Goal: Check status: Check status

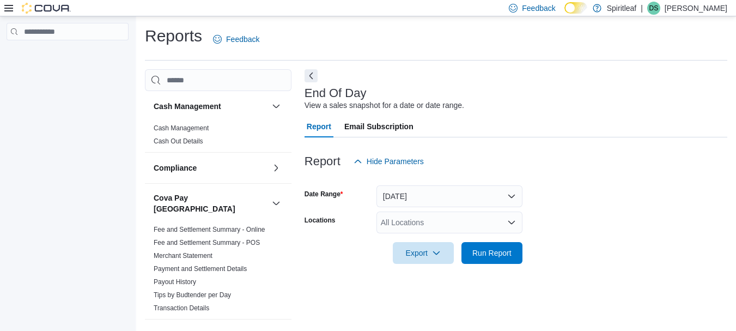
scroll to position [17, 0]
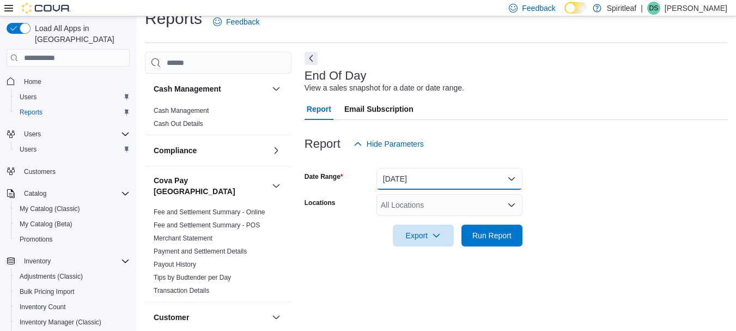
click at [398, 183] on button "[DATE]" at bounding box center [450, 179] width 146 height 22
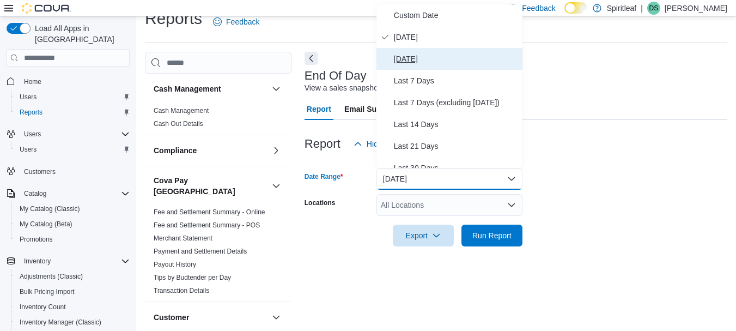
click at [415, 58] on span "[DATE]" at bounding box center [456, 58] width 124 height 13
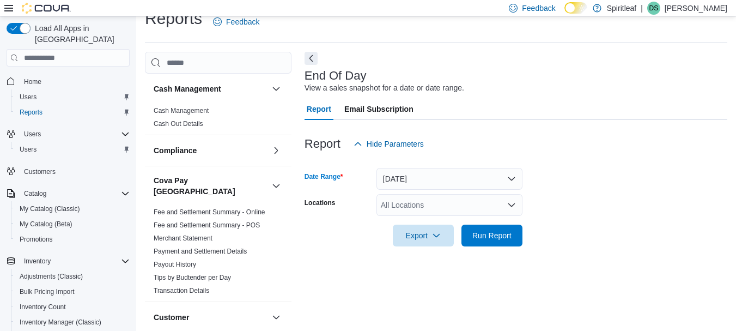
click at [413, 203] on div "All Locations" at bounding box center [450, 205] width 146 height 22
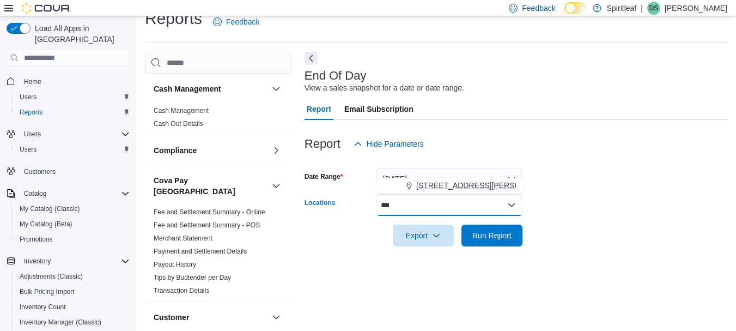
type input "***"
click at [449, 190] on span "[STREET_ADDRESS][PERSON_NAME]" at bounding box center [485, 185] width 138 height 11
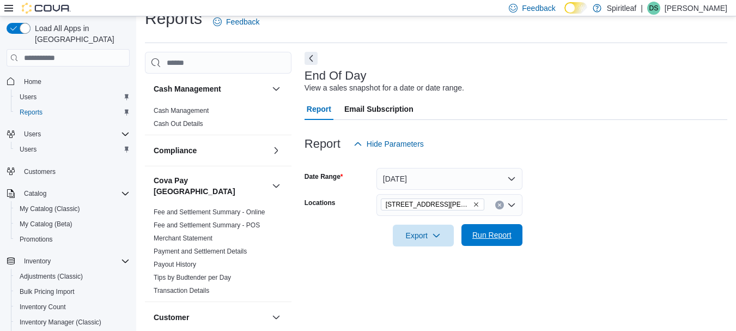
click at [497, 239] on span "Run Report" at bounding box center [492, 235] width 39 height 11
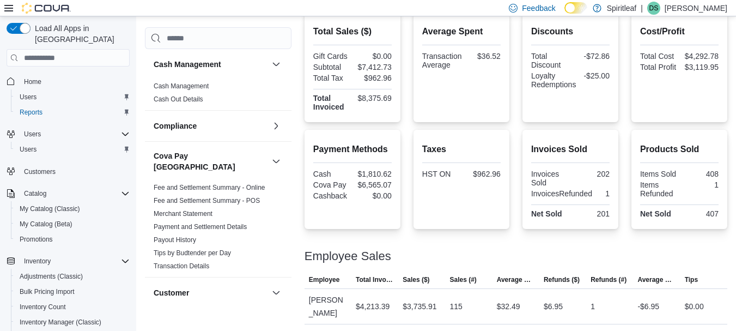
scroll to position [265, 0]
